Goal: Navigation & Orientation: Find specific page/section

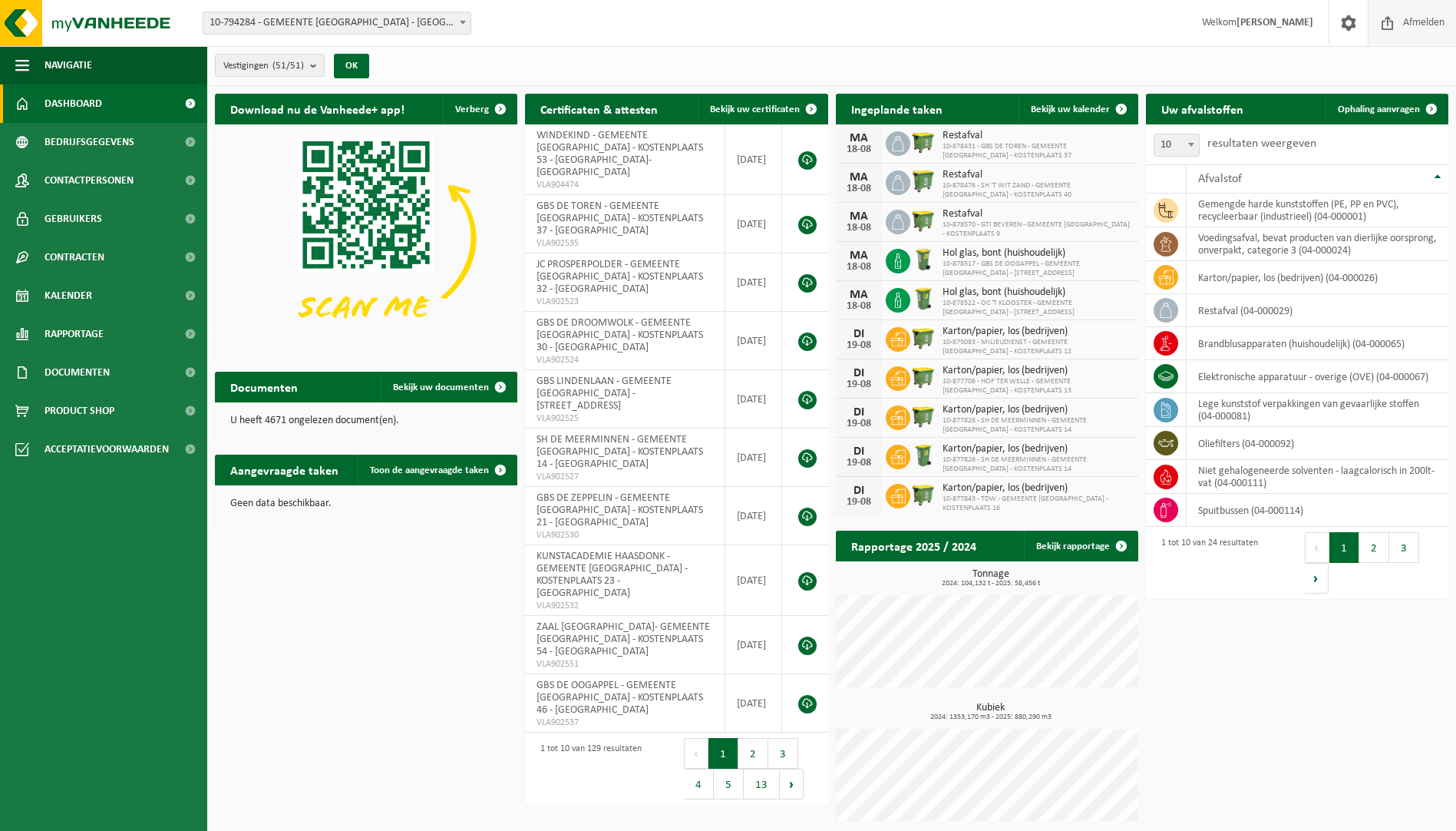
click at [1408, 20] on span "Afmelden" at bounding box center [1424, 23] width 49 height 45
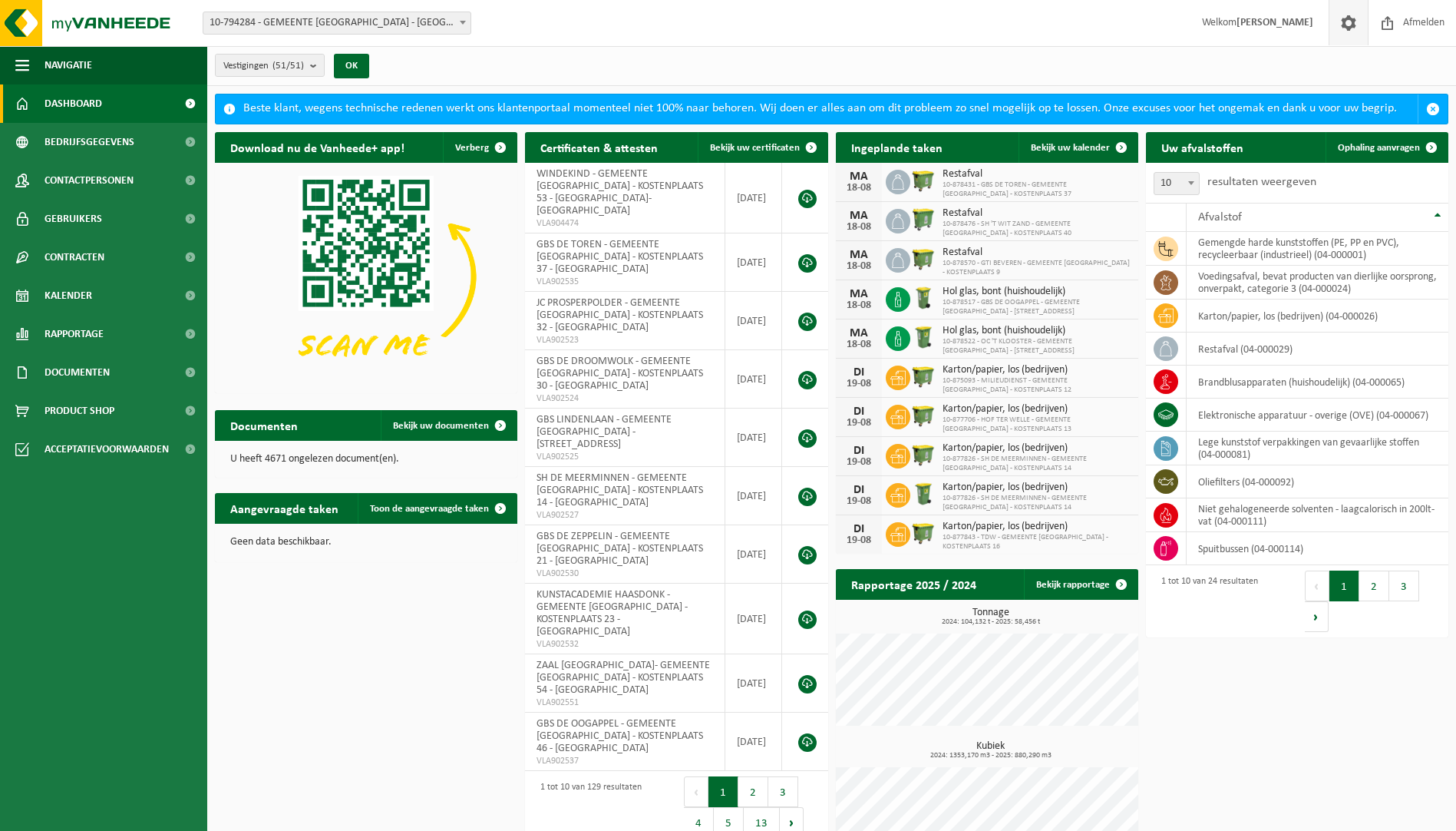
click at [1343, 23] on span at bounding box center [1349, 23] width 23 height 45
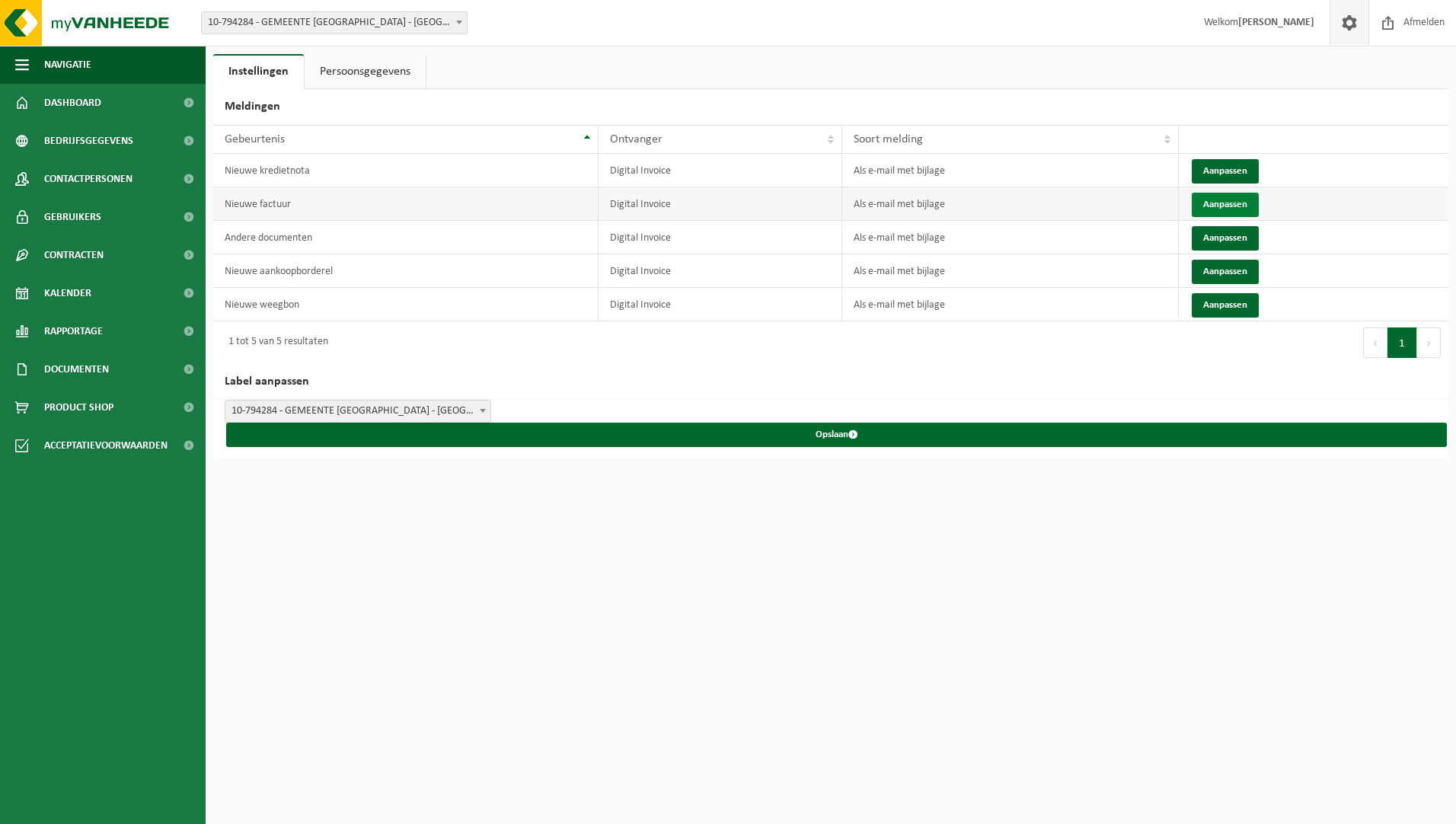
click at [1211, 199] on button "Aanpassen" at bounding box center [1224, 204] width 67 height 24
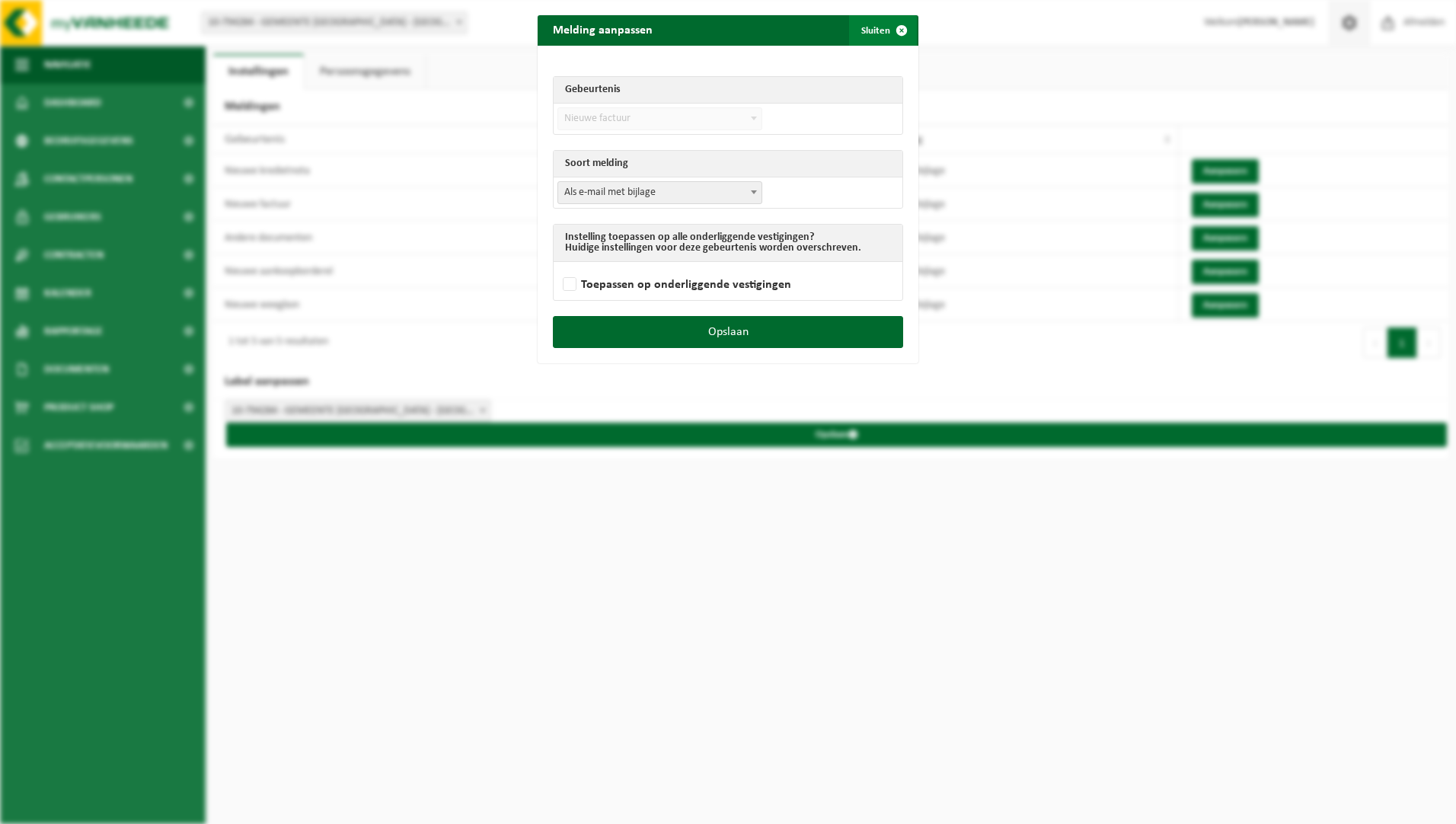
click at [900, 30] on span "submit" at bounding box center [902, 31] width 31 height 31
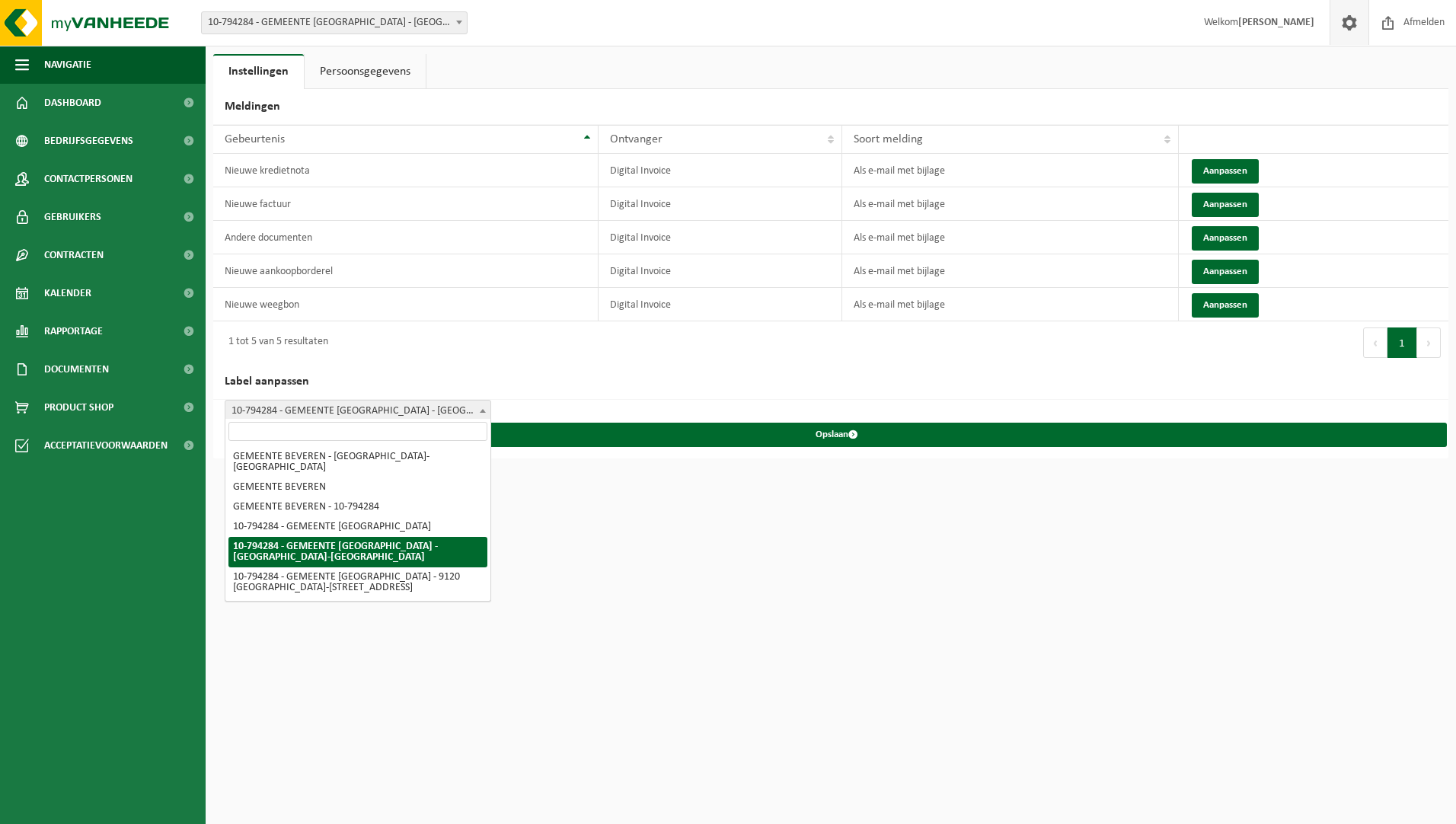
click at [380, 406] on span "10-794284 - GEMEENTE [GEOGRAPHIC_DATA] - [GEOGRAPHIC_DATA]-[GEOGRAPHIC_DATA]" at bounding box center [357, 411] width 265 height 22
click at [387, 406] on span "10-794284 - GEMEENTE [GEOGRAPHIC_DATA] - [GEOGRAPHIC_DATA]-[GEOGRAPHIC_DATA]" at bounding box center [357, 411] width 265 height 22
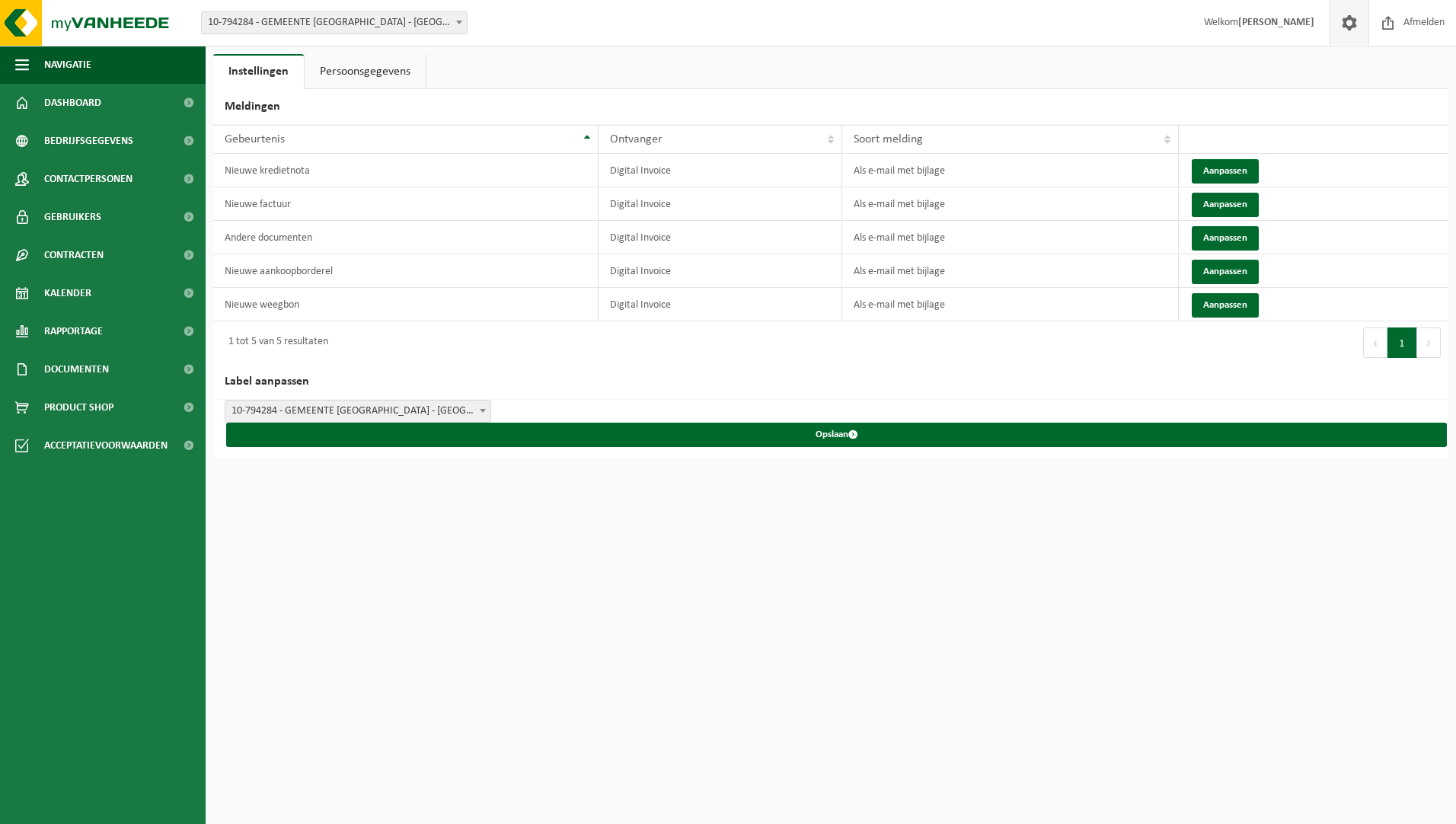
click at [370, 67] on link "Persoonsgegevens" at bounding box center [365, 72] width 121 height 35
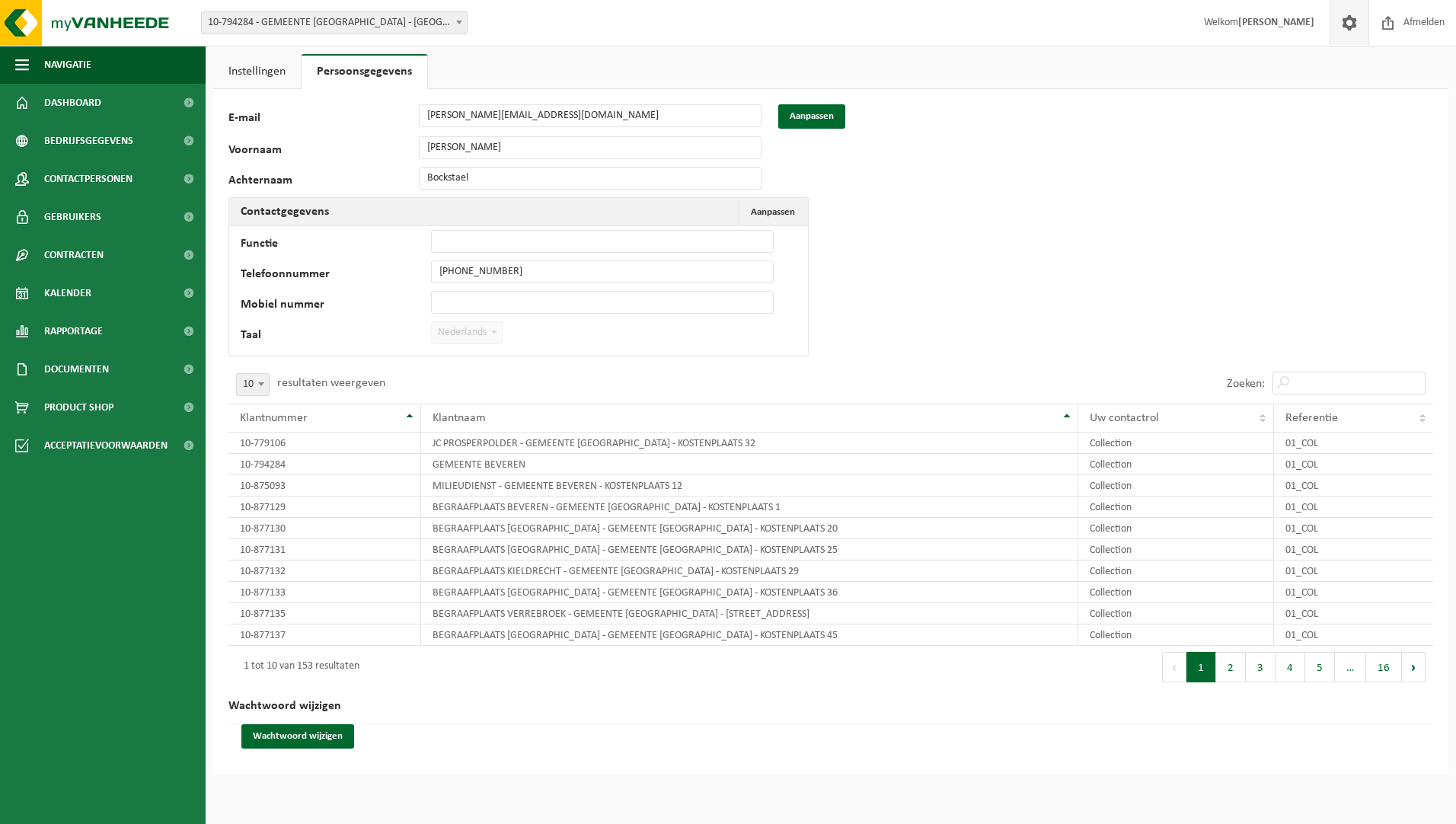
click at [249, 76] on link "Instellingen" at bounding box center [257, 72] width 88 height 35
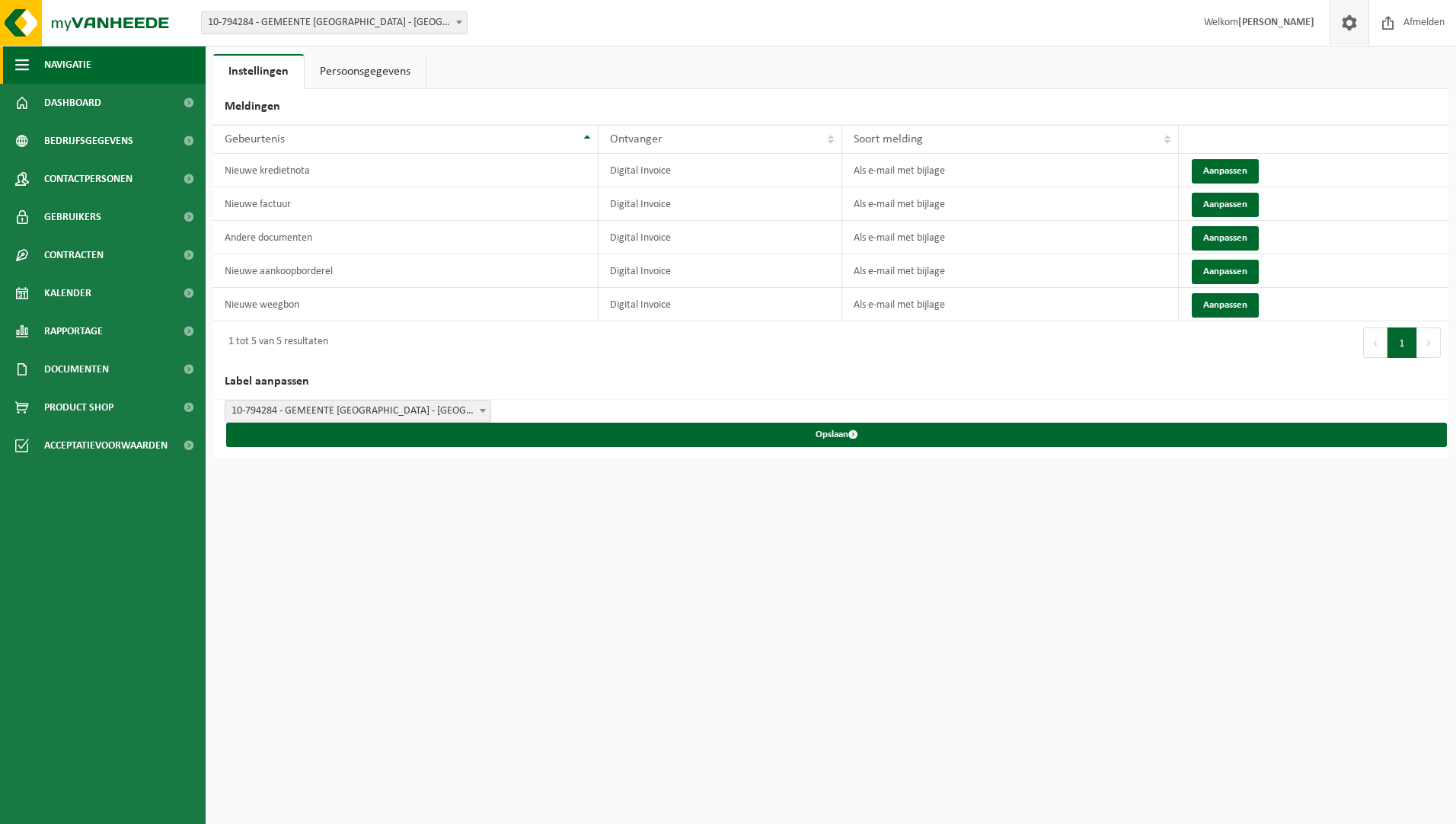
click at [25, 66] on span "button" at bounding box center [22, 64] width 14 height 38
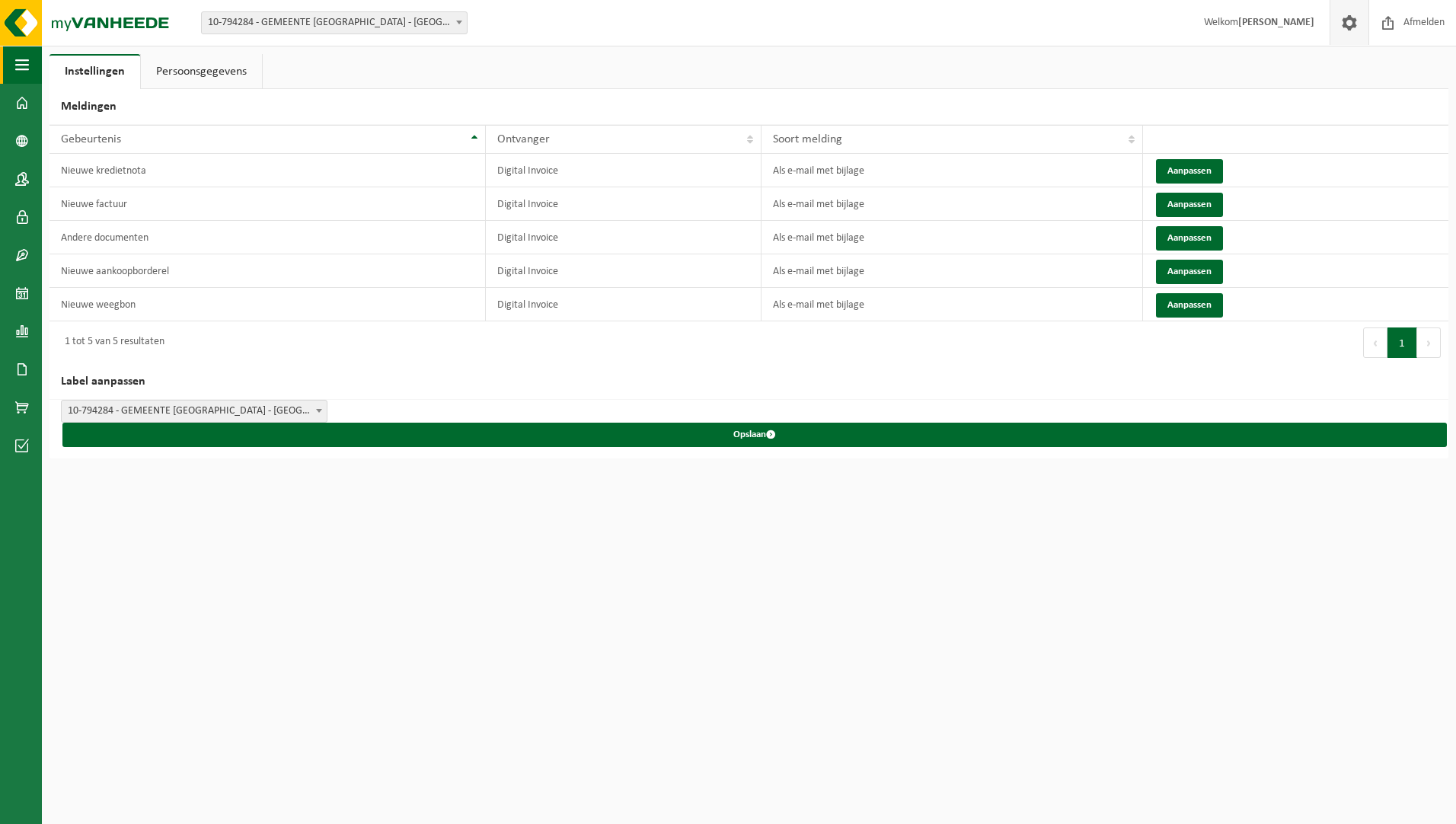
click at [22, 62] on span "button" at bounding box center [22, 64] width 14 height 38
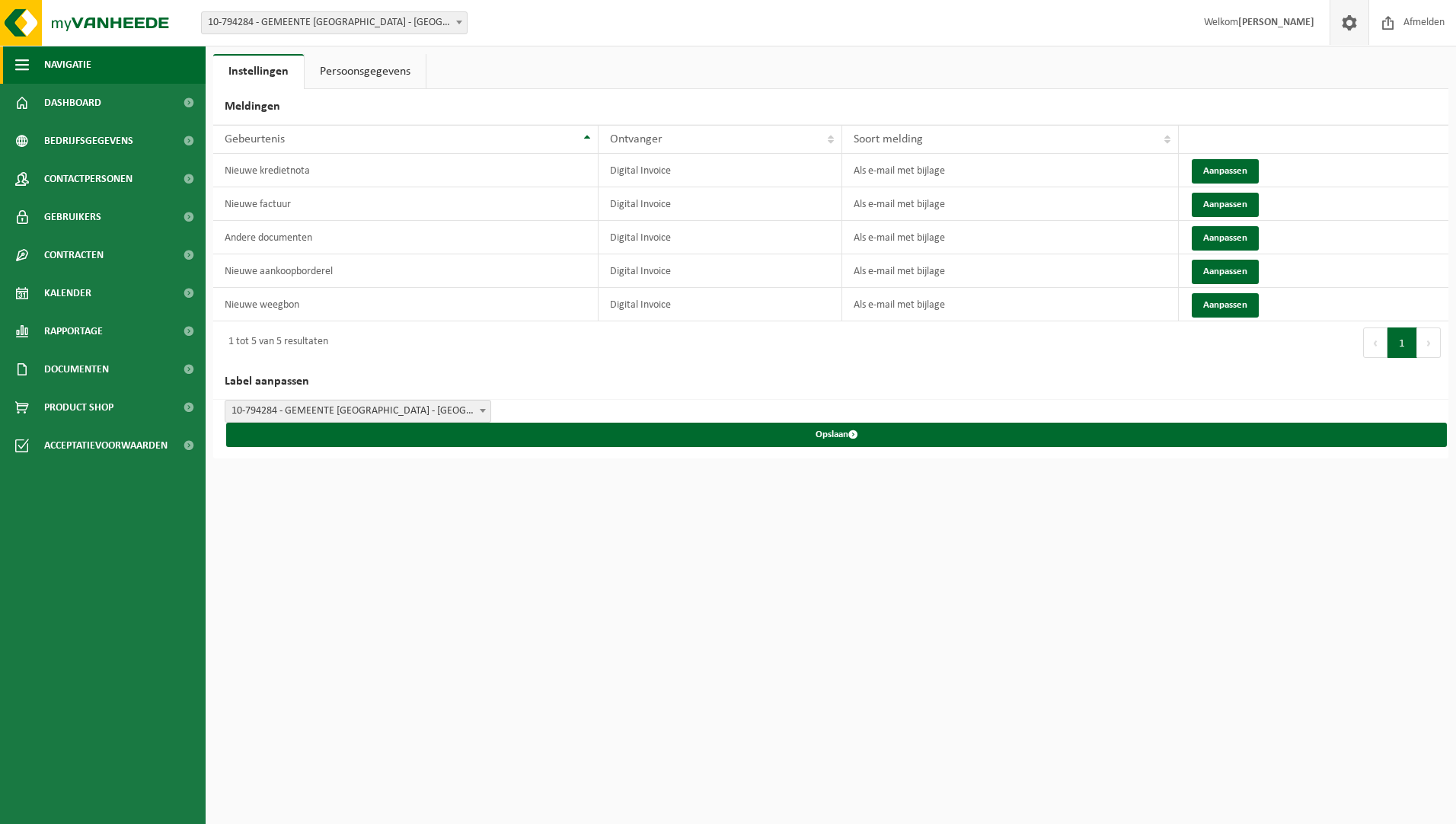
click at [22, 62] on span "button" at bounding box center [22, 64] width 14 height 38
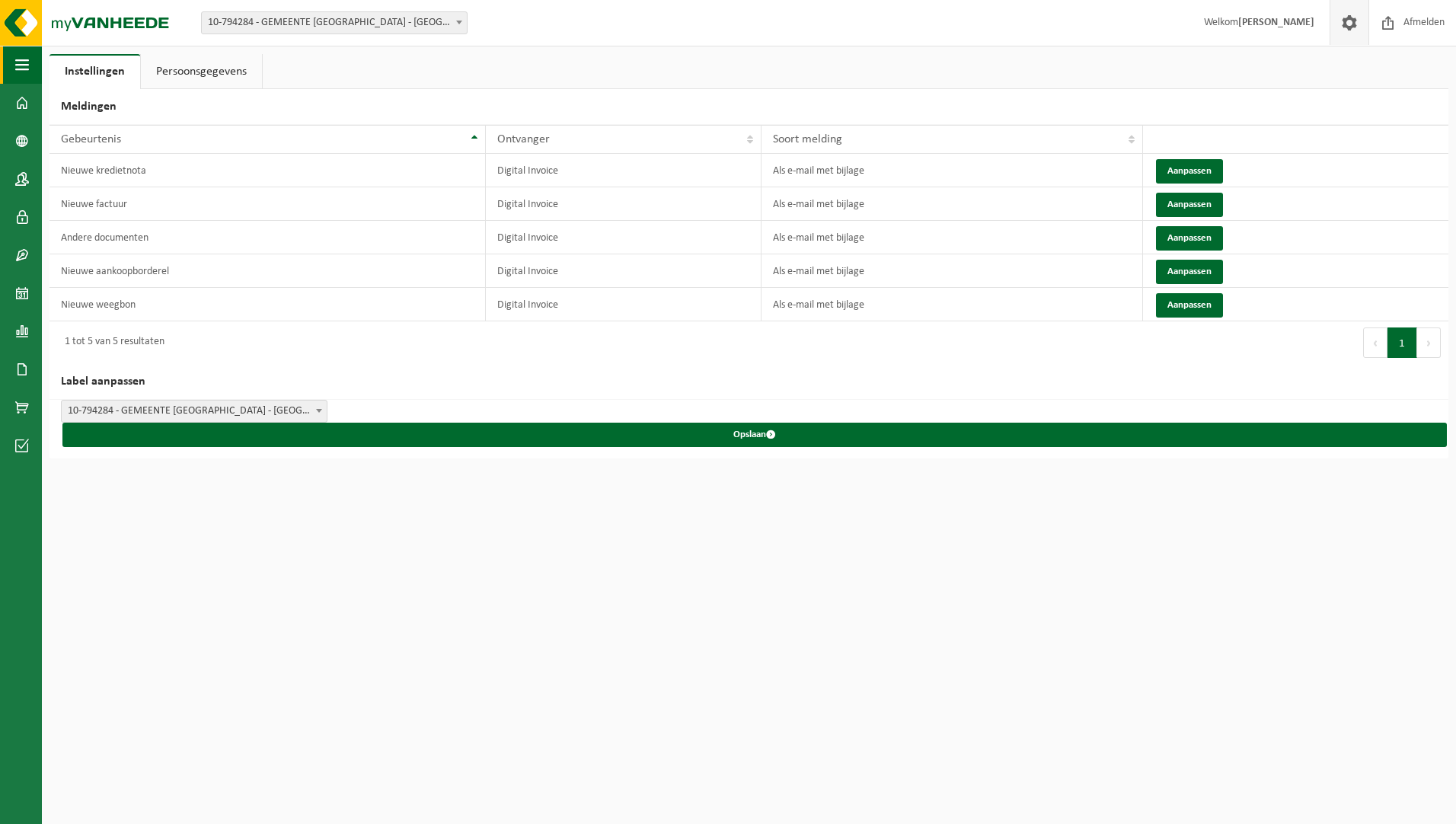
click at [22, 62] on span "button" at bounding box center [22, 64] width 14 height 38
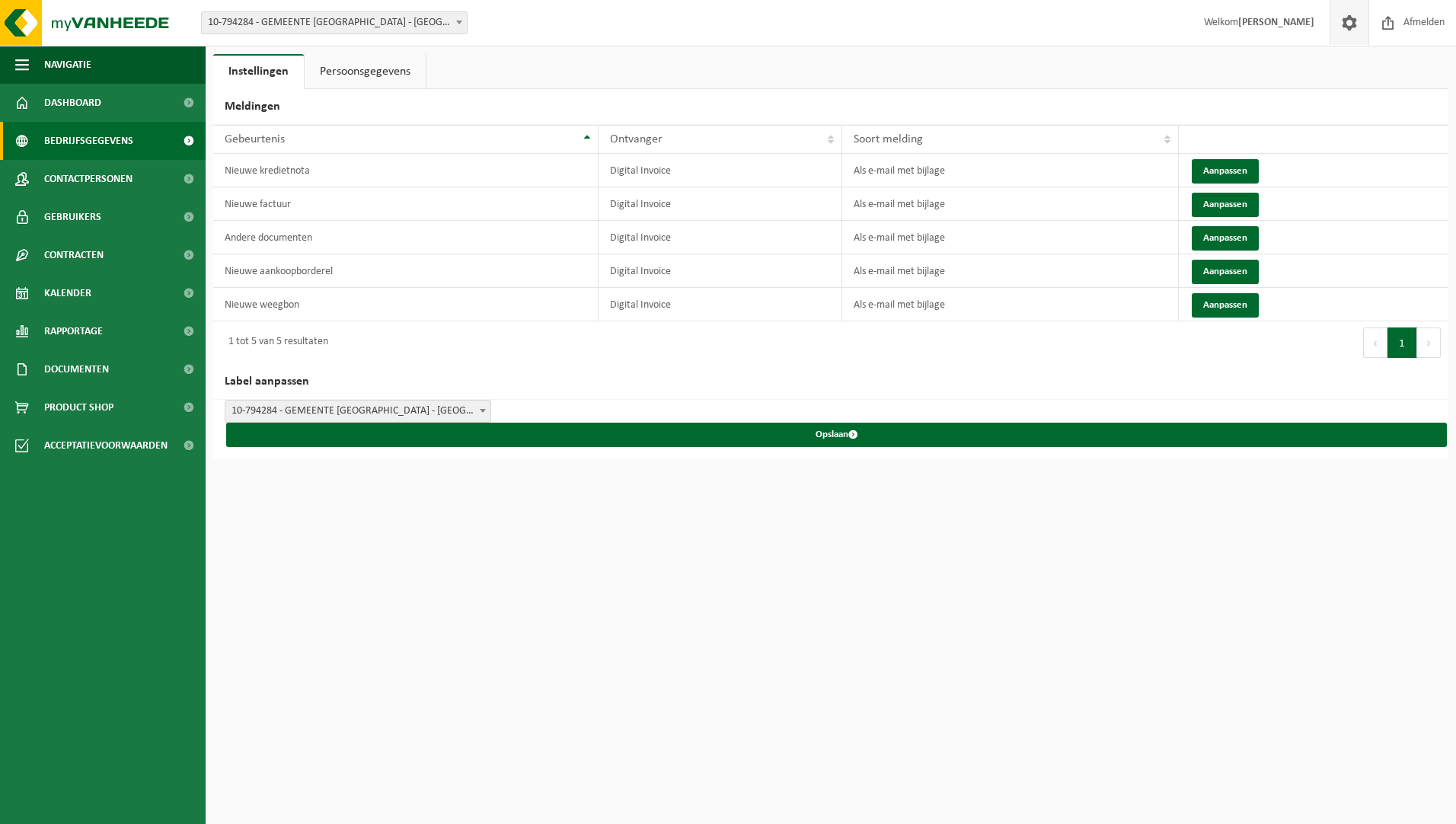
click at [76, 136] on span "Bedrijfsgegevens" at bounding box center [88, 140] width 89 height 38
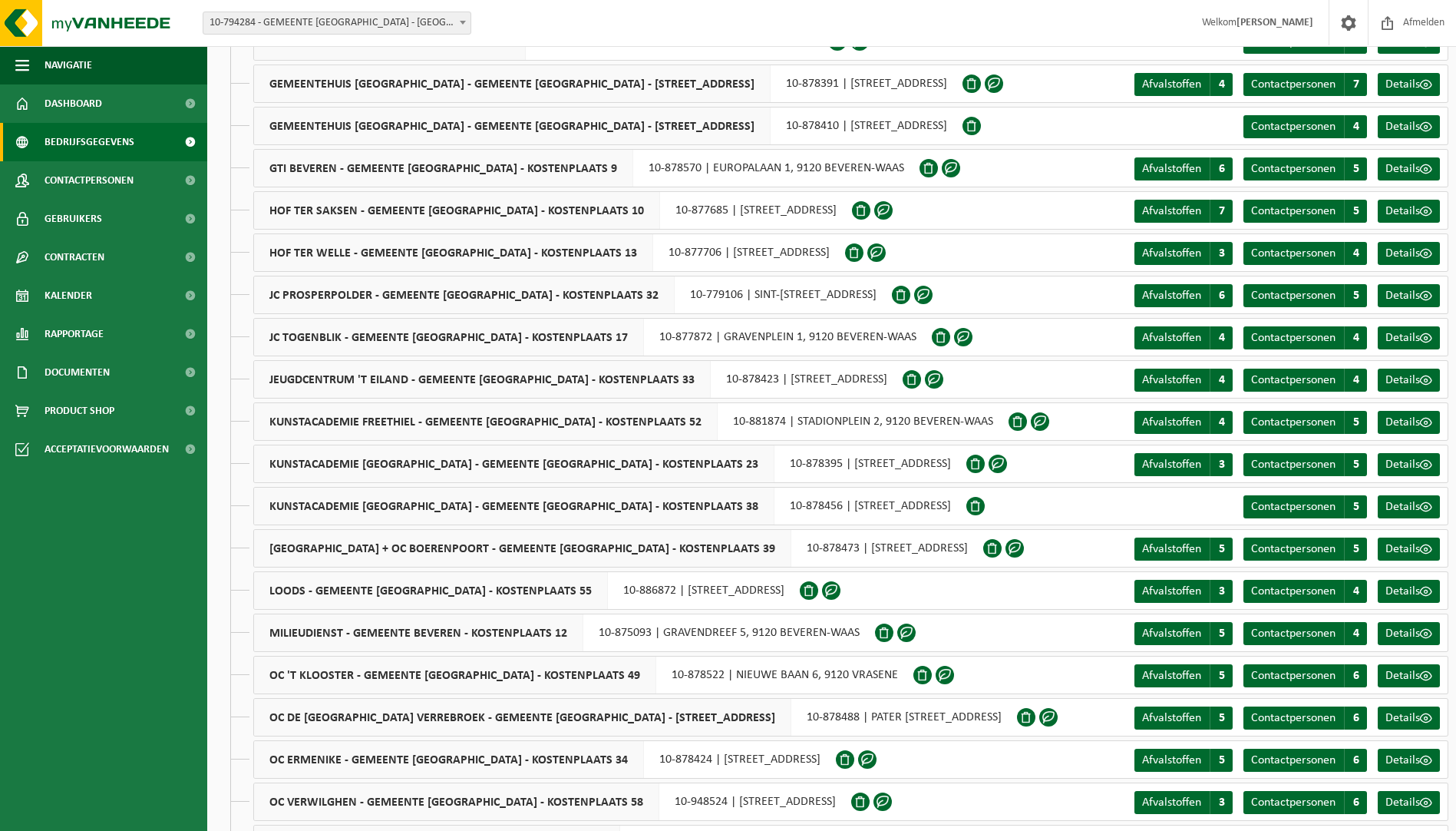
scroll to position [906, 0]
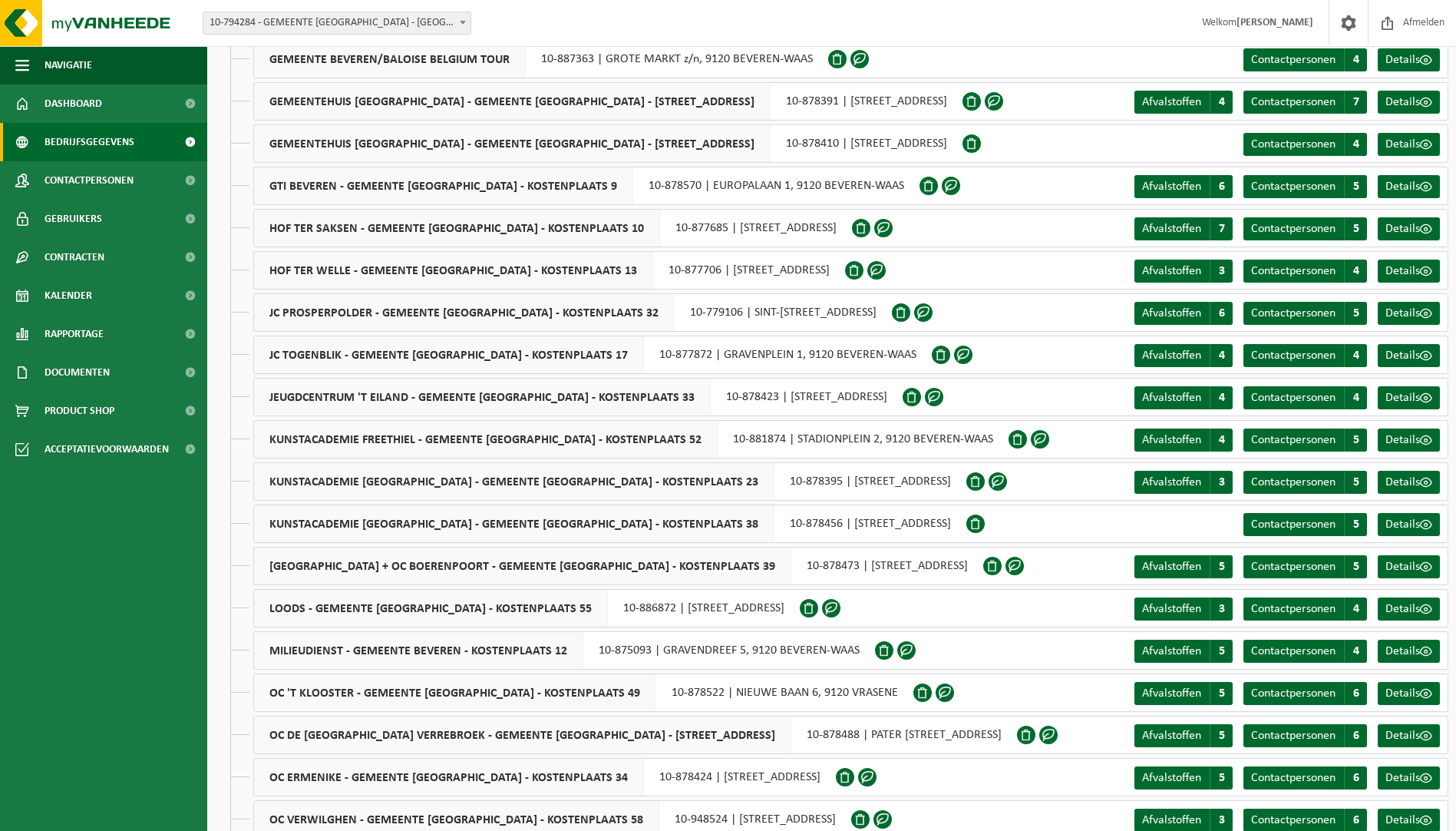
click at [602, 441] on span "KUNSTACADEMIE FREETHIEL - GEMEENTE BEVEREN - KOSTENPLAATS 52" at bounding box center [486, 439] width 464 height 37
click at [767, 442] on div "KUNSTACADEMIE FREETHIEL - GEMEENTE BEVEREN - KOSTENPLAATS 52 10-881874 | STADIO…" at bounding box center [630, 439] width 755 height 38
click at [1045, 437] on div "KUNSTACADEMIE FREETHIEL - GEMEENTE BEVEREN - KOSTENPLAATS 52 10-881874 | STADIO…" at bounding box center [851, 439] width 1196 height 38
click at [1434, 437] on link "Details" at bounding box center [1409, 440] width 62 height 23
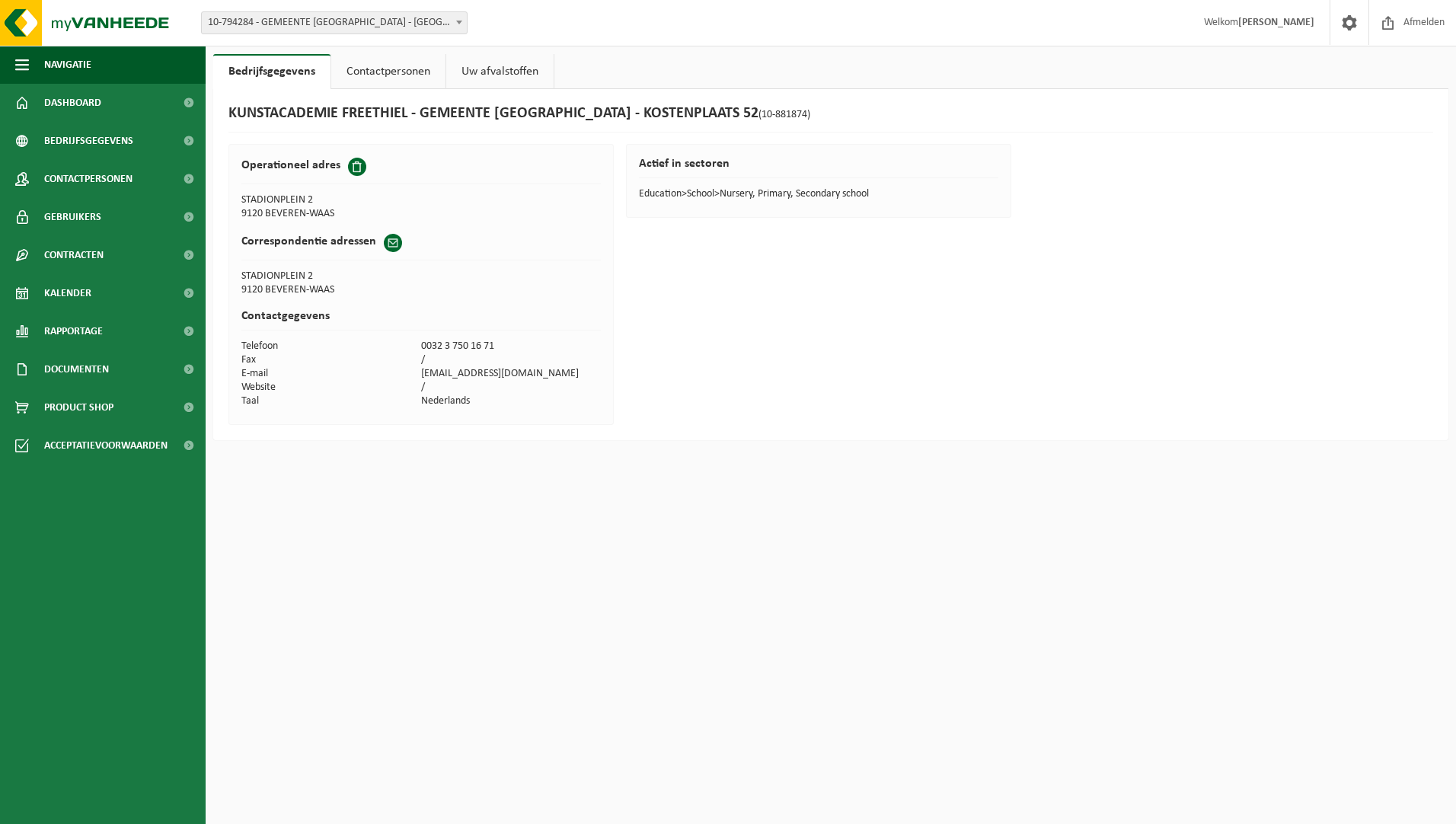
click at [393, 76] on link "Contactpersonen" at bounding box center [389, 72] width 114 height 35
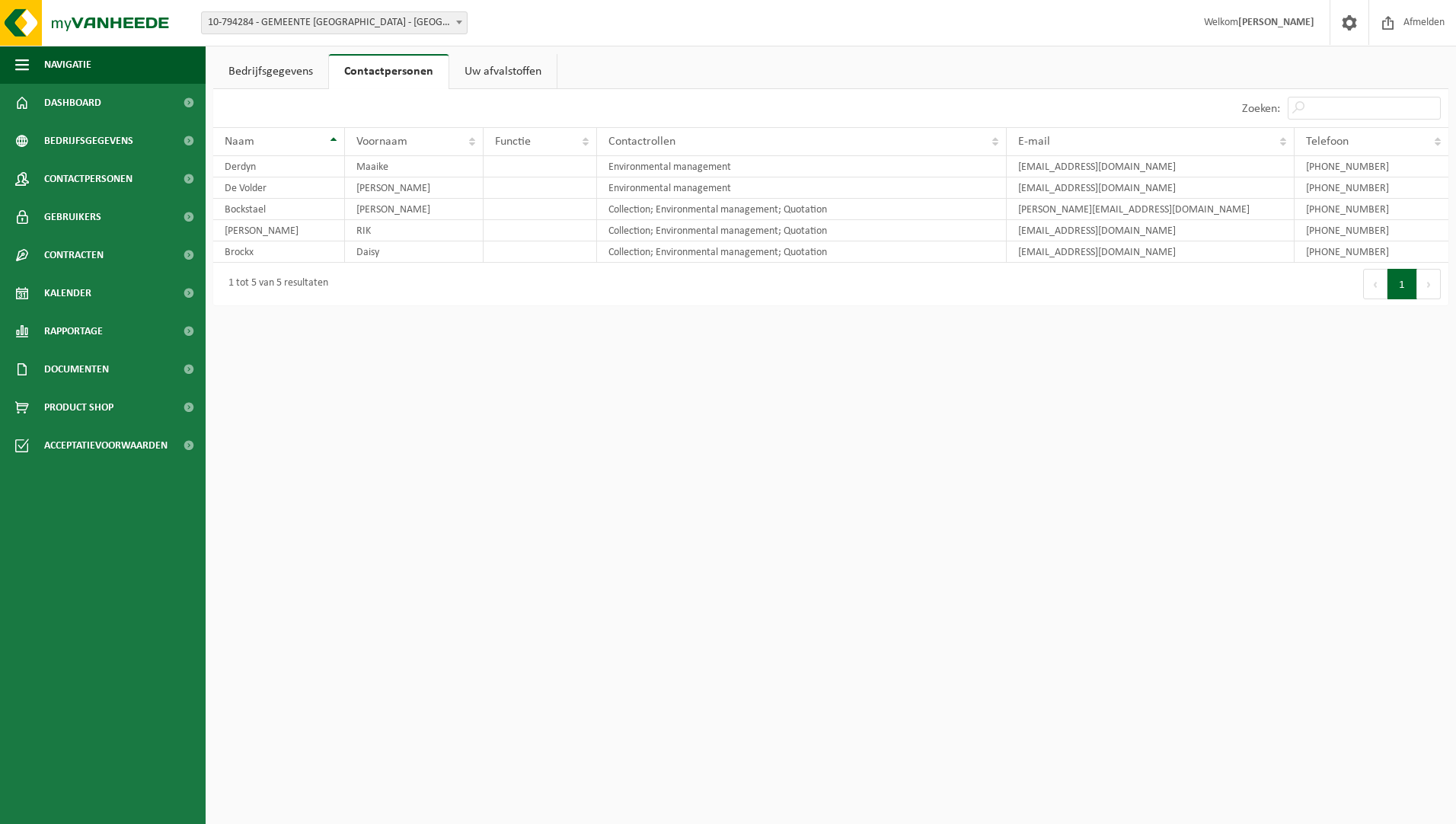
click at [506, 70] on link "Uw afvalstoffen" at bounding box center [502, 72] width 107 height 35
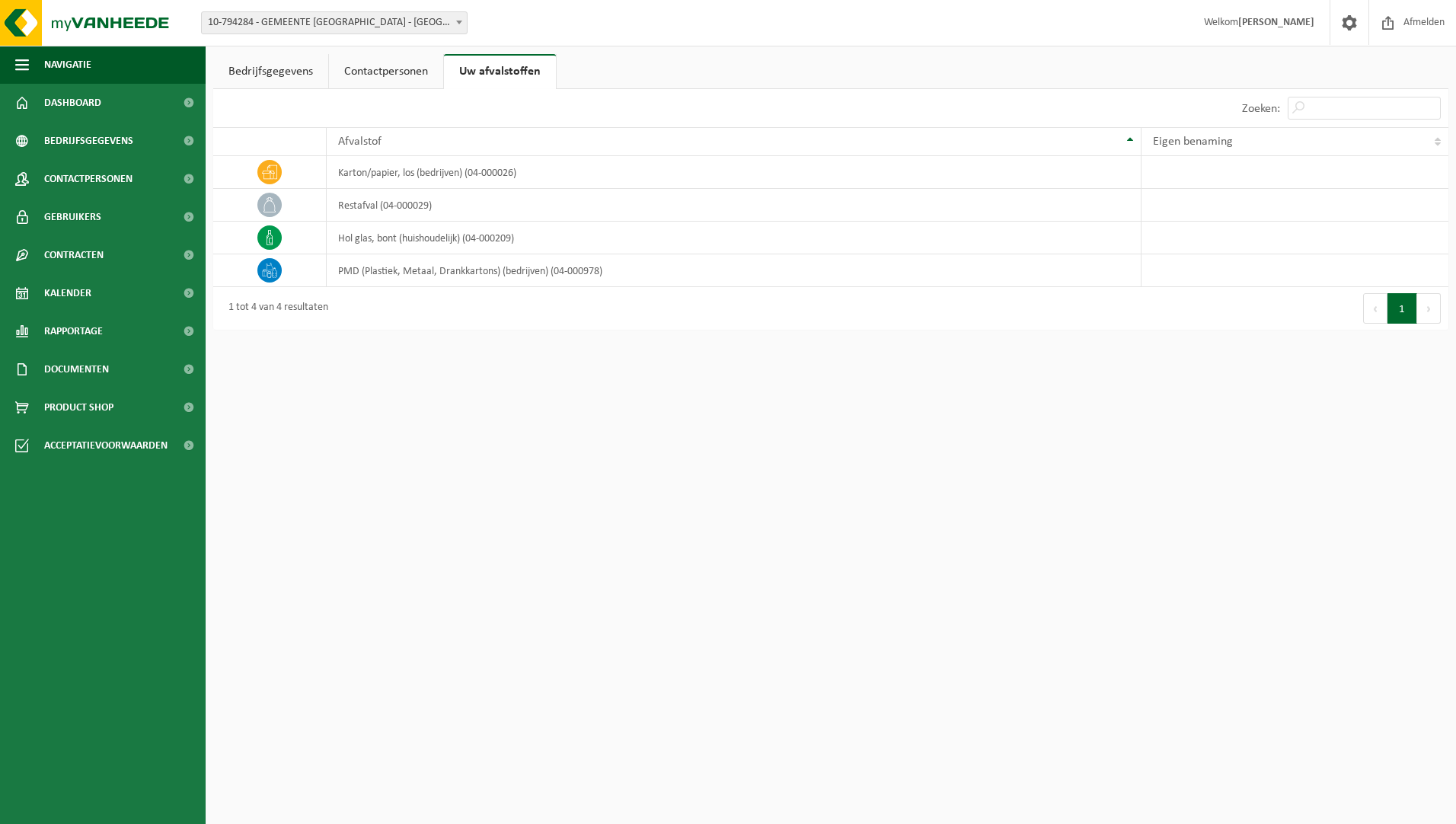
click at [384, 71] on link "Contactpersonen" at bounding box center [386, 72] width 114 height 35
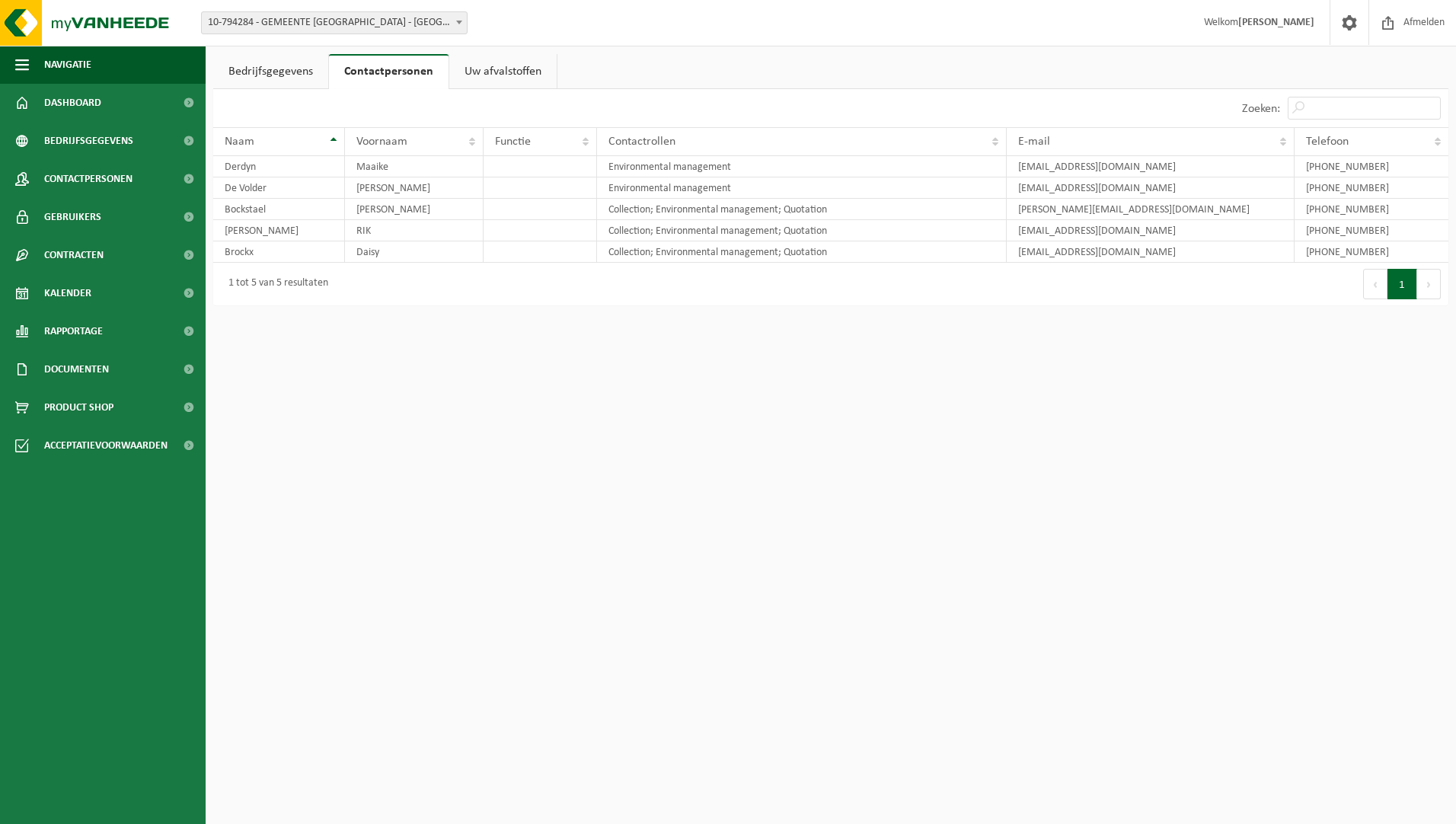
click at [251, 72] on link "Bedrijfsgegevens" at bounding box center [270, 72] width 115 height 35
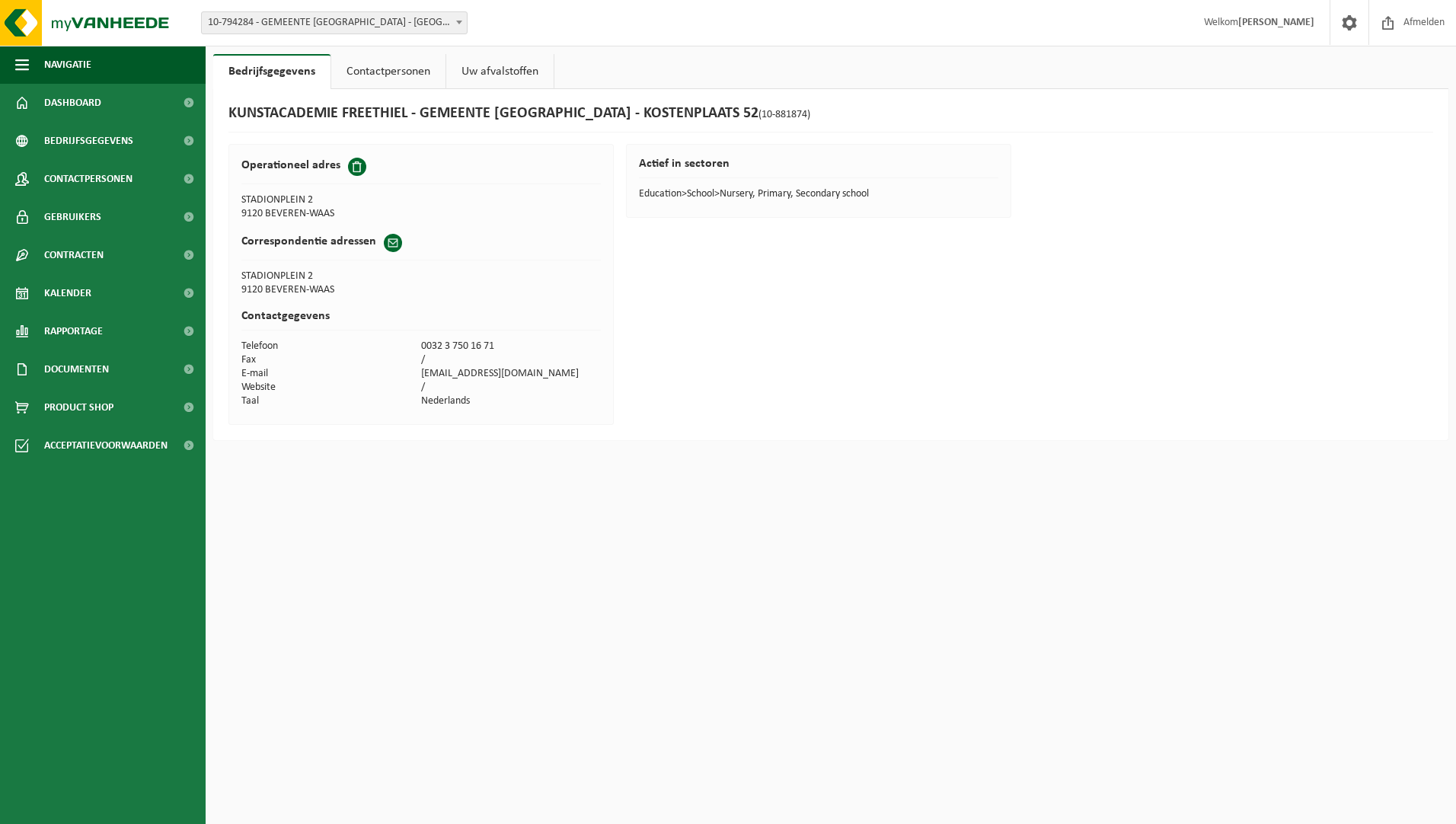
click at [77, 586] on ul "Navigatie Afmelden Dashboard Bedrijfsgegevens Contactpersonen Gebruikers Contra…" at bounding box center [103, 435] width 206 height 778
click at [111, 24] on img at bounding box center [91, 23] width 183 height 46
